Goal: Check status: Check status

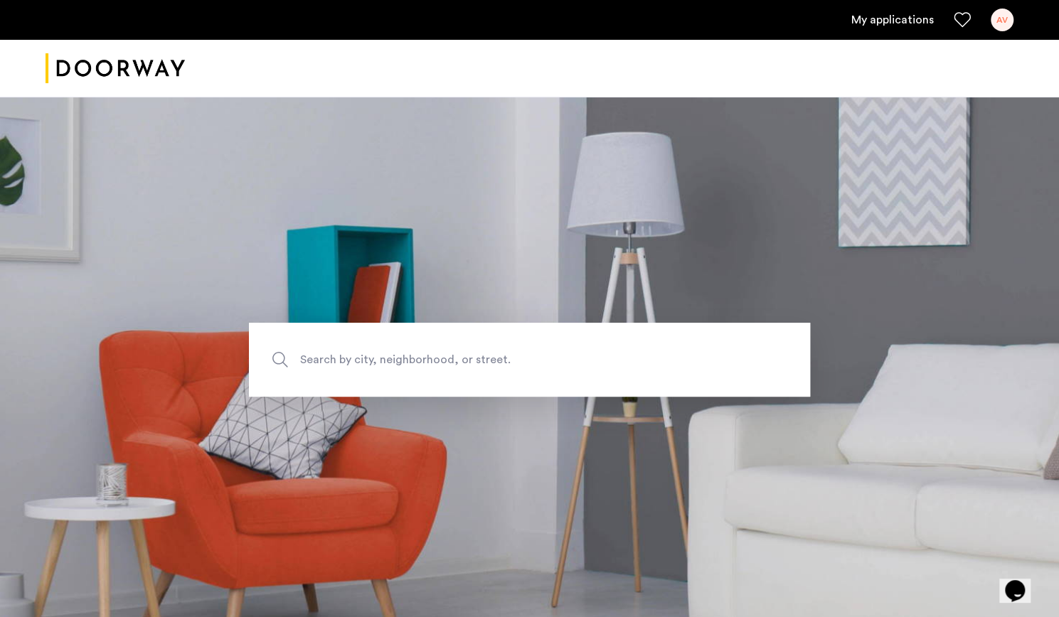
click at [885, 15] on link "My applications" at bounding box center [892, 19] width 82 height 17
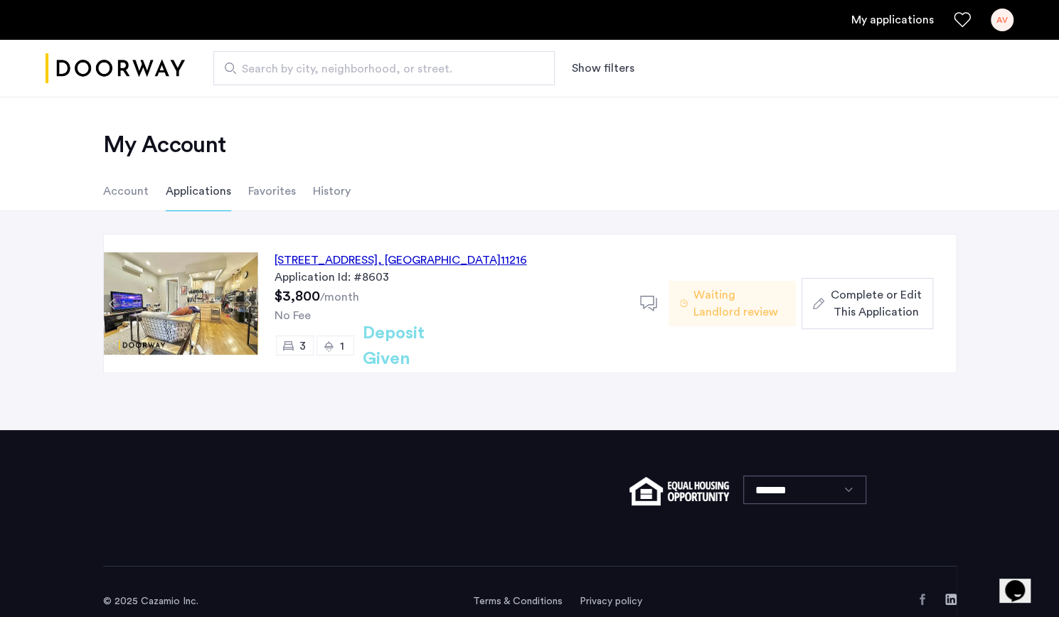
click at [395, 257] on div "692 Saint Marks Avenue, Unit 2F, Brooklyn , NY 11216" at bounding box center [400, 260] width 252 height 17
click at [725, 309] on span "Waiting Landlord review" at bounding box center [738, 304] width 91 height 34
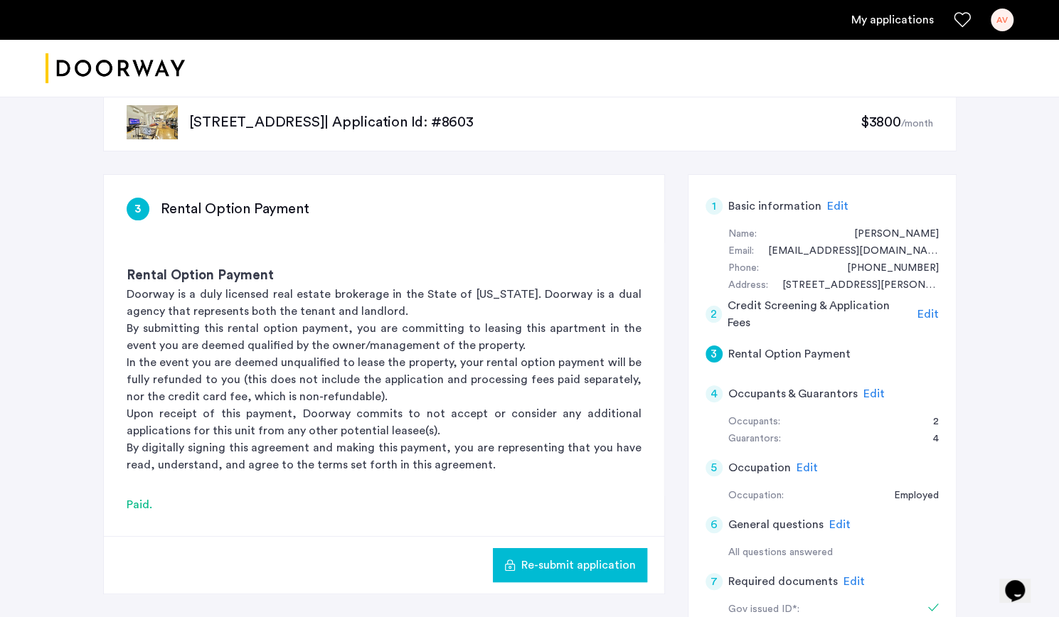
scroll to position [1, 0]
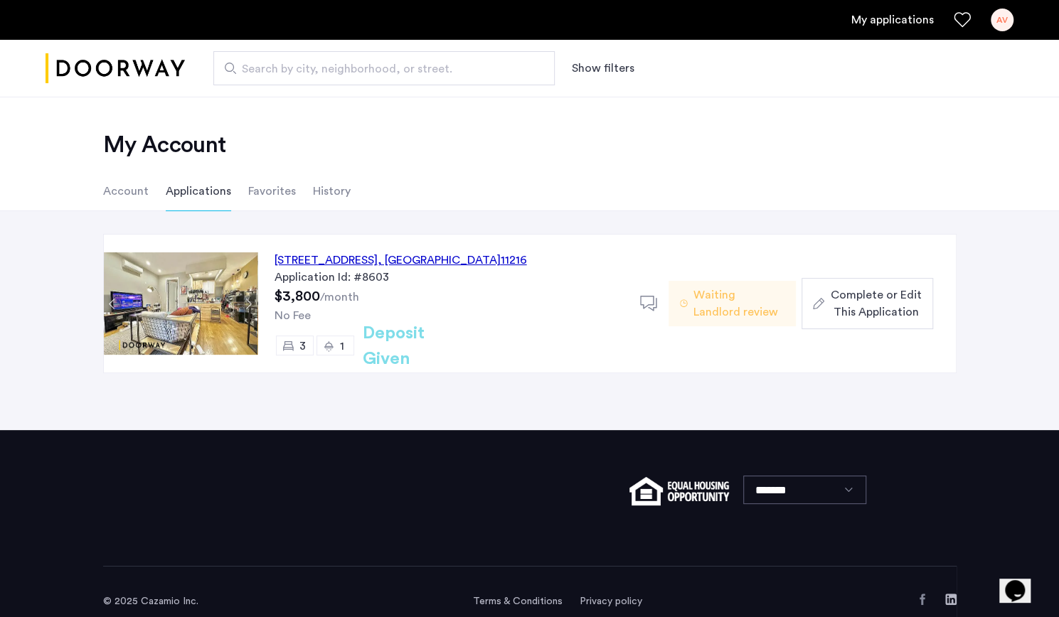
click at [724, 309] on span "Waiting Landlord review" at bounding box center [738, 304] width 91 height 34
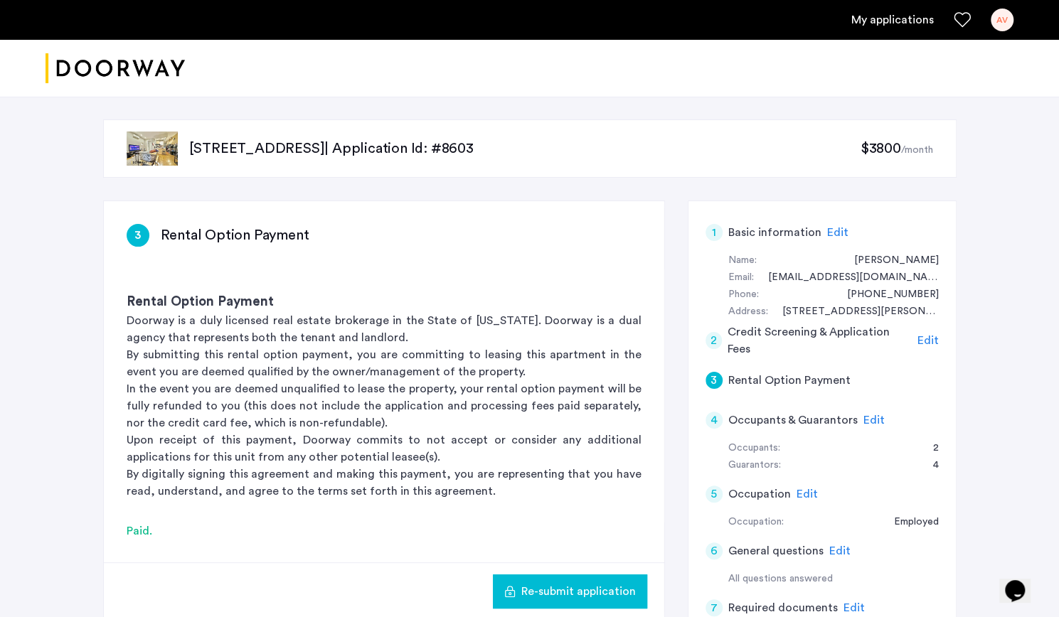
click at [156, 146] on img at bounding box center [152, 149] width 51 height 34
